Goal: Task Accomplishment & Management: Use online tool/utility

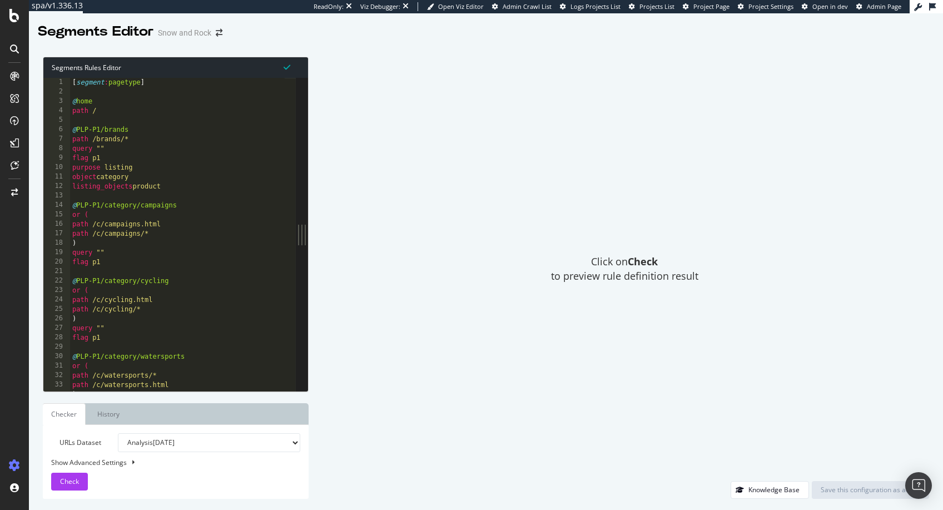
click at [135, 33] on div "Segments Editor" at bounding box center [96, 31] width 116 height 19
click at [128, 33] on div "Segments Editor" at bounding box center [96, 31] width 116 height 19
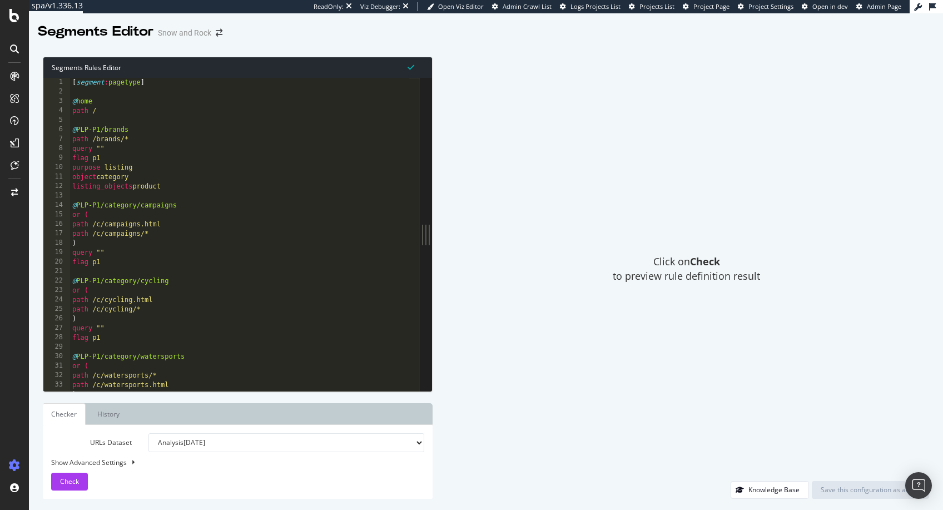
drag, startPoint x: 305, startPoint y: 236, endPoint x: 433, endPoint y: 245, distance: 128.2
click at [433, 245] on div "Segments Rules Editor 1 2 3 4 5 6 7 8 9 10 11 12 13 14 15 16 17 18 19 20 21 22 …" at bounding box center [486, 278] width 914 height 464
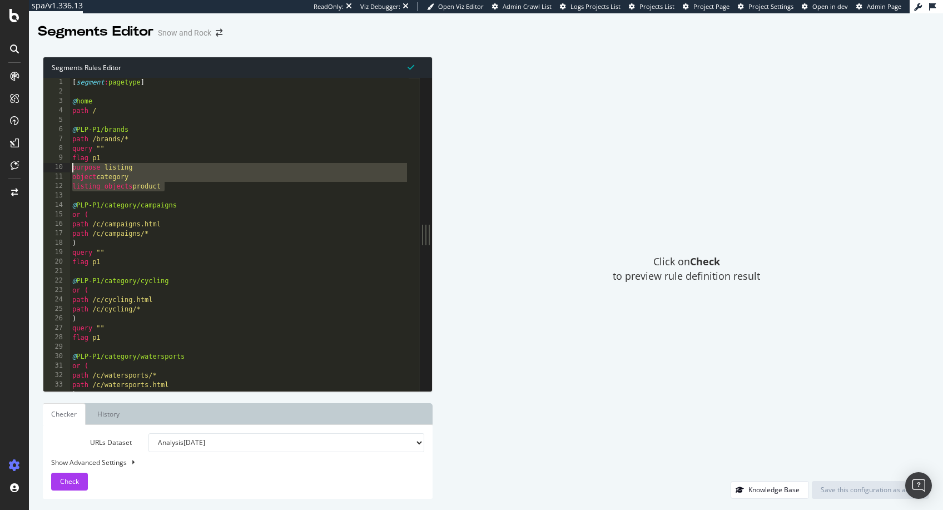
drag, startPoint x: 179, startPoint y: 187, endPoint x: 74, endPoint y: 169, distance: 106.1
click at [74, 169] on div "[ segment : pagetype ] @ home path / @ PLP-P1/brands path /brands/* query "" fl…" at bounding box center [239, 244] width 339 height 333
type textarea "purpose listing object category"
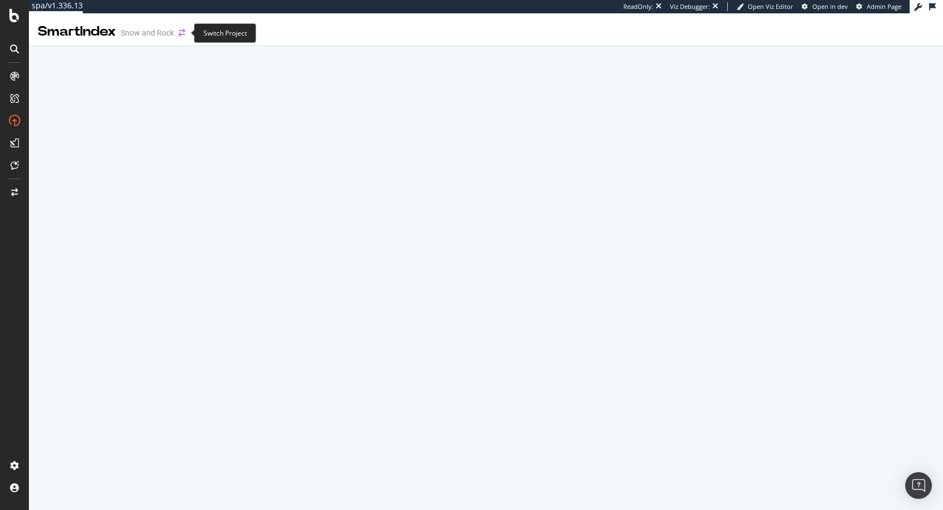
click at [185, 33] on icon "arrow-right-arrow-left" at bounding box center [182, 33] width 7 height 8
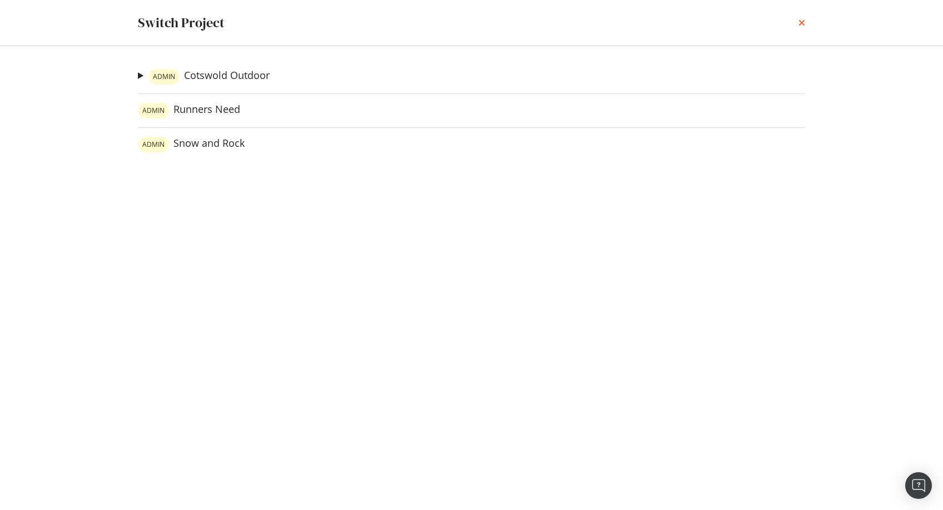
click at [801, 22] on icon "times" at bounding box center [802, 22] width 7 height 9
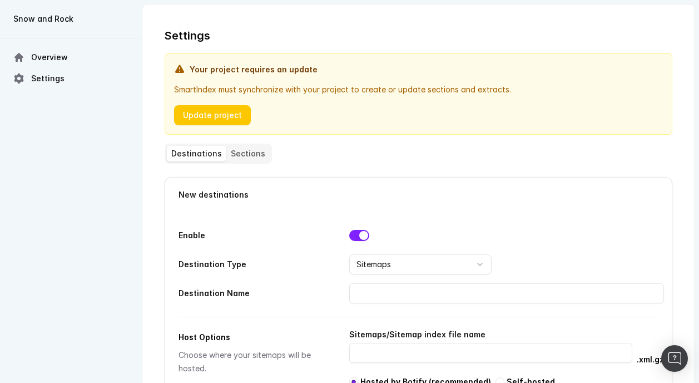
select select "SITEMAPS"
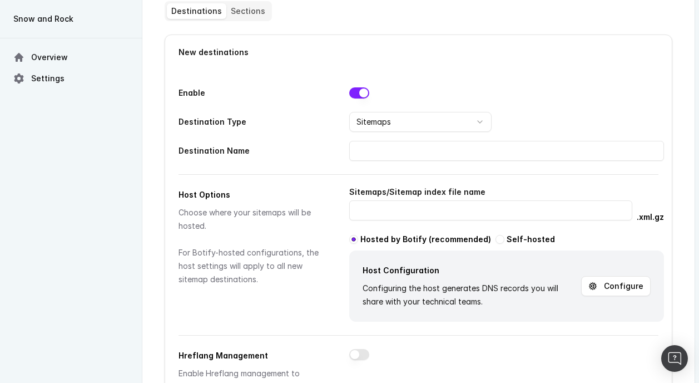
scroll to position [98, 0]
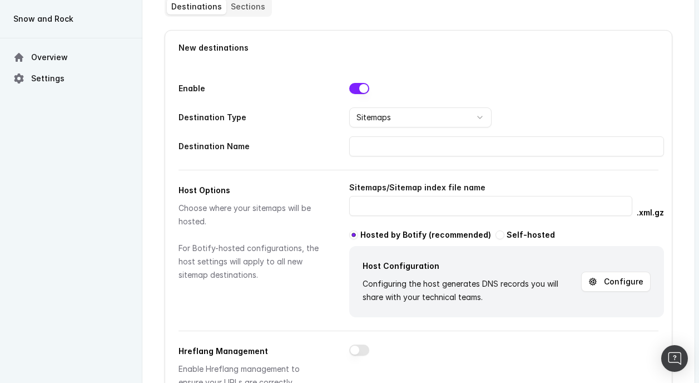
click at [496, 236] on button "button" at bounding box center [500, 234] width 9 height 9
radio input "false"
radio input "true"
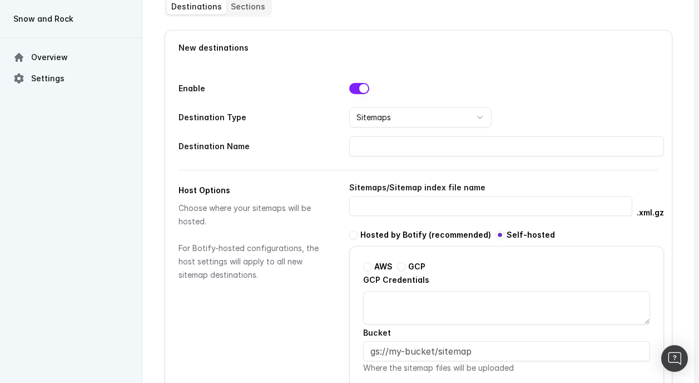
click at [356, 233] on button "button" at bounding box center [353, 234] width 9 height 9
radio input "true"
radio input "false"
